Goal: Download file/media

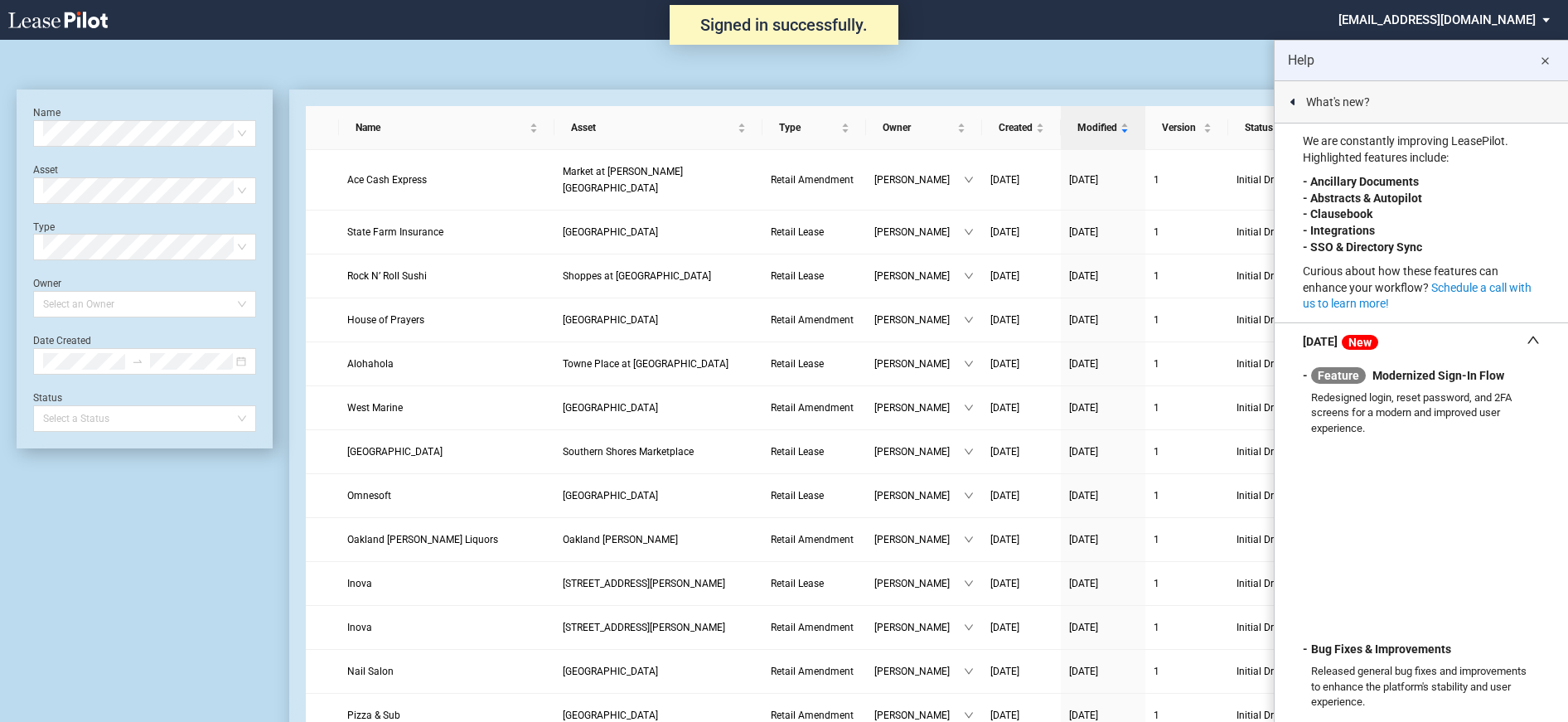
click at [1543, 65] on md-icon "close" at bounding box center [1545, 61] width 20 height 20
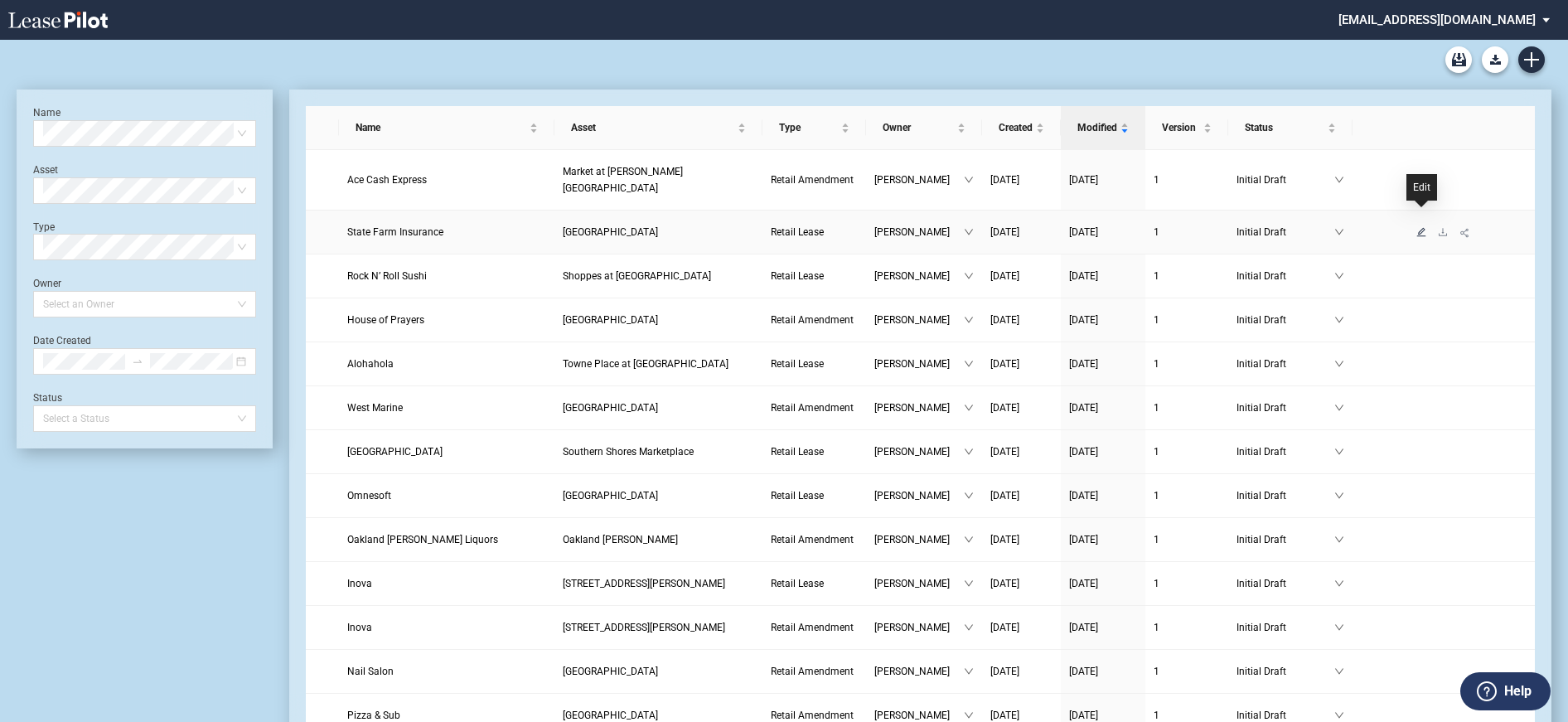
click at [1421, 227] on icon "edit" at bounding box center [1421, 232] width 10 height 10
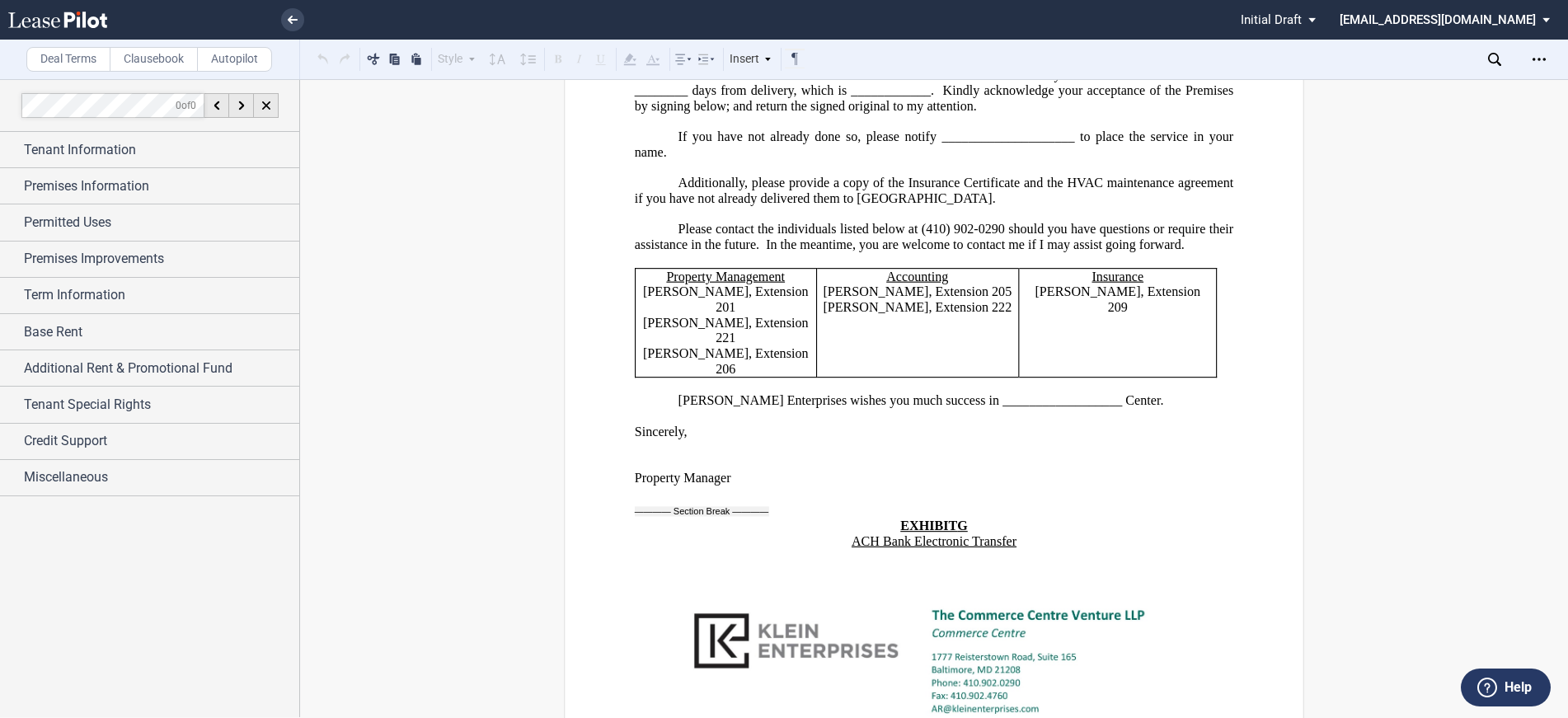
scroll to position [37780, 0]
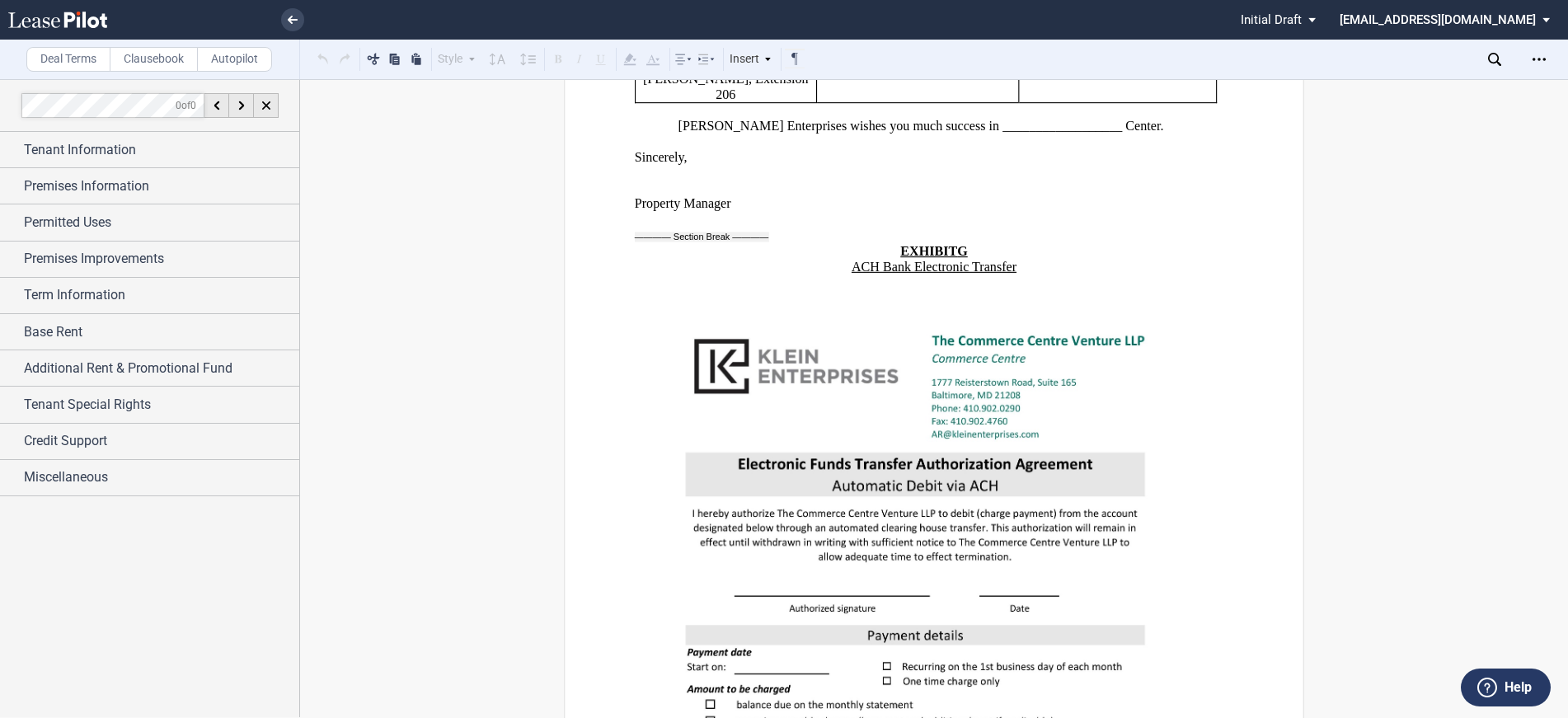
click at [1108, 403] on img at bounding box center [917, 656] width 565 height 732
click at [1532, 57] on div "Open Lease options menu" at bounding box center [1539, 59] width 26 height 26
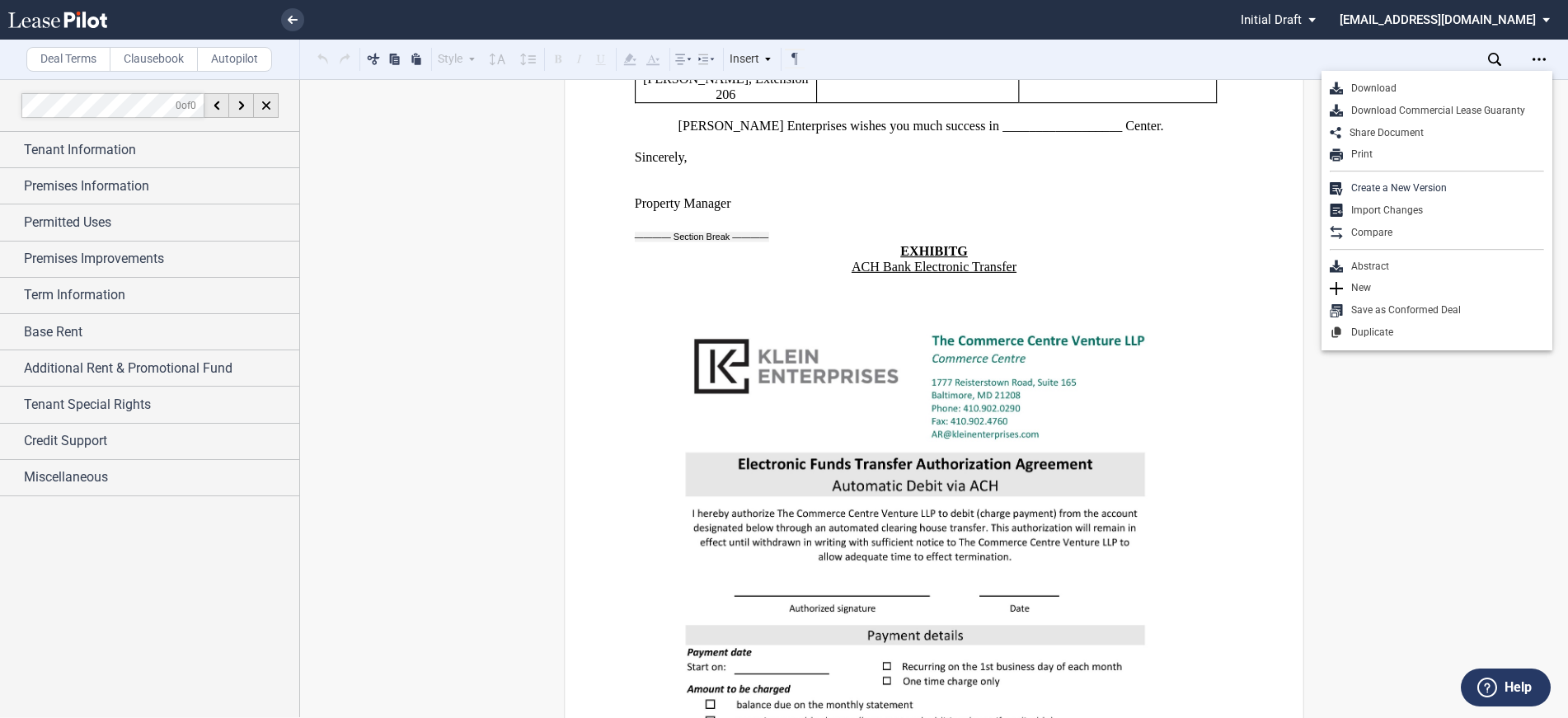
click at [1377, 88] on div "Download" at bounding box center [1443, 88] width 201 height 14
